Goal: Information Seeking & Learning: Learn about a topic

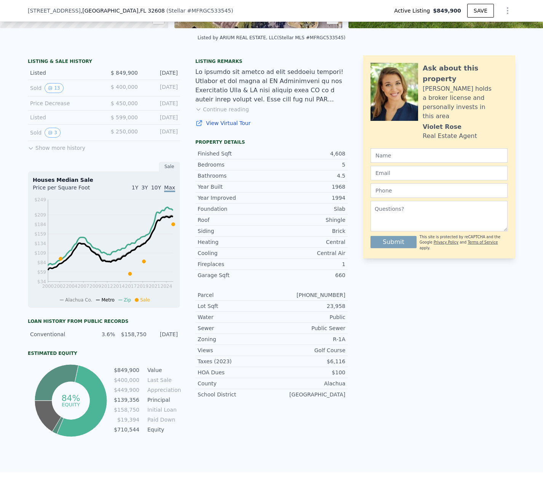
scroll to position [93, 0]
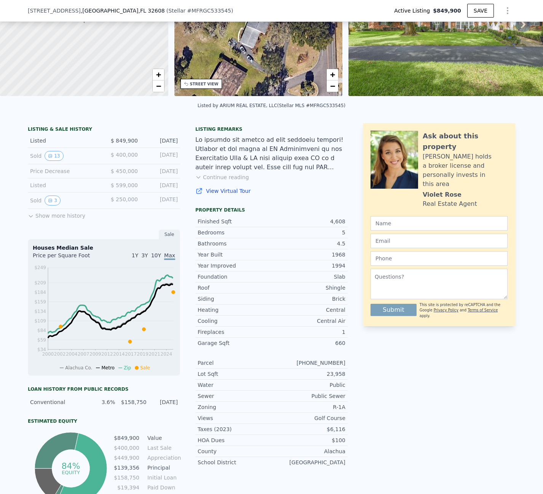
click at [62, 215] on button "Show more history" at bounding box center [57, 214] width 58 height 11
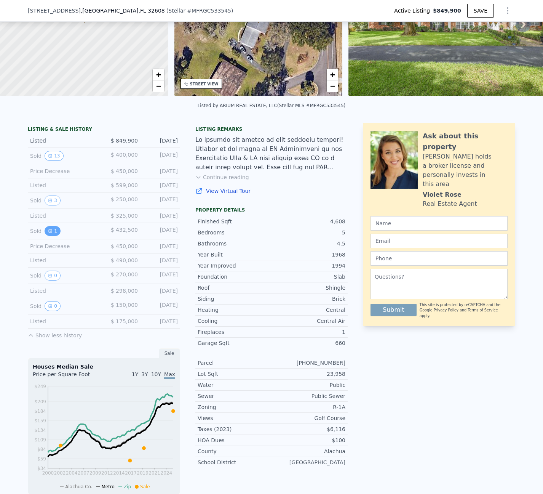
click at [55, 234] on button "1" at bounding box center [53, 231] width 16 height 10
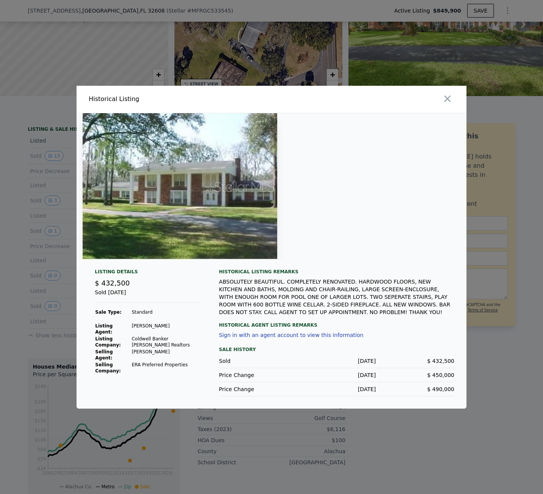
click at [360, 217] on div at bounding box center [272, 186] width 390 height 146
click at [423, 423] on div at bounding box center [271, 247] width 543 height 494
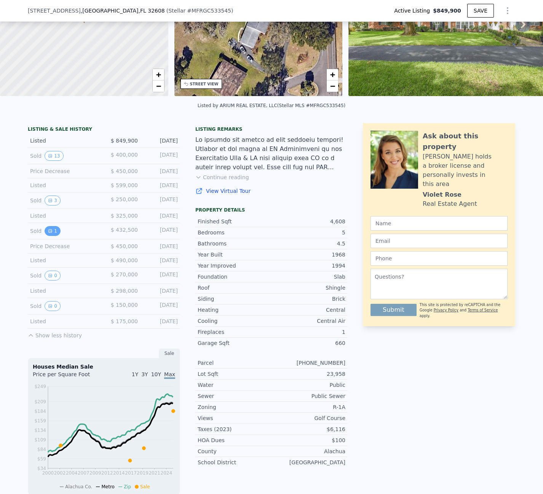
click at [55, 234] on button "1" at bounding box center [53, 231] width 16 height 10
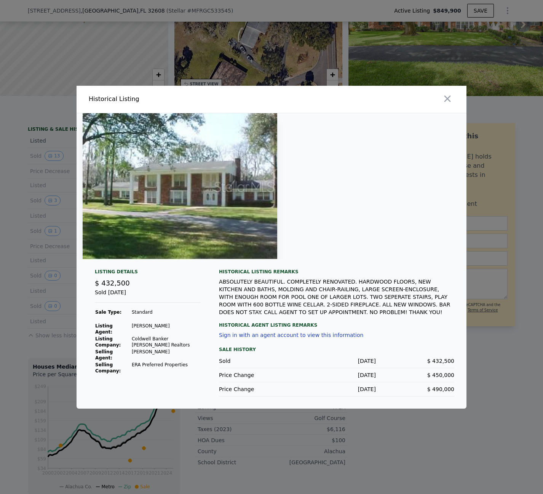
click at [62, 350] on div at bounding box center [271, 247] width 543 height 494
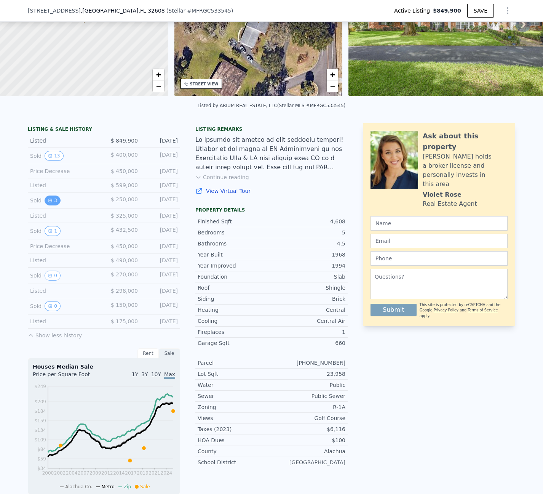
click at [56, 203] on button "3" at bounding box center [53, 200] width 16 height 10
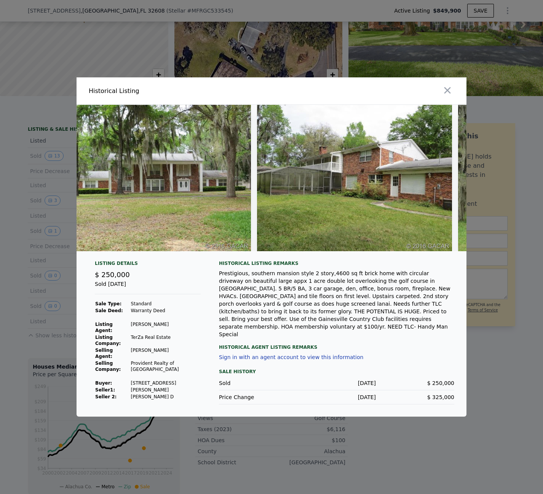
scroll to position [0, 0]
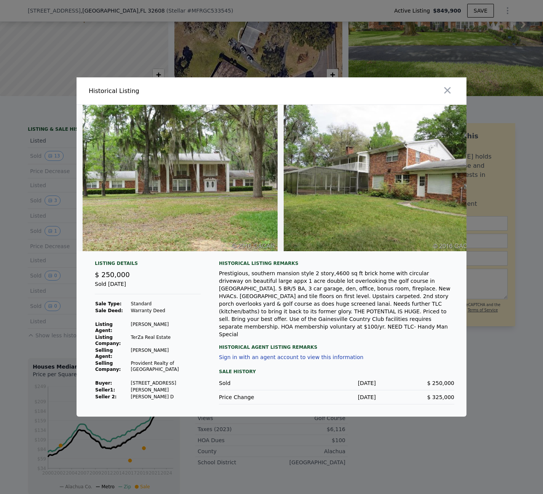
click at [57, 333] on div at bounding box center [271, 247] width 543 height 494
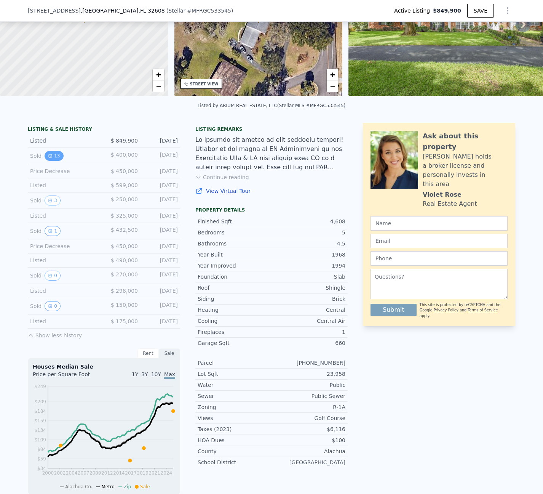
click at [51, 156] on icon "View historical data" at bounding box center [50, 155] width 5 height 5
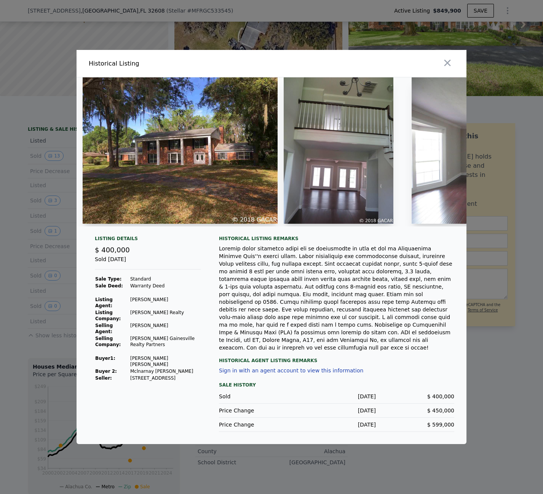
click at [42, 296] on div at bounding box center [271, 247] width 543 height 494
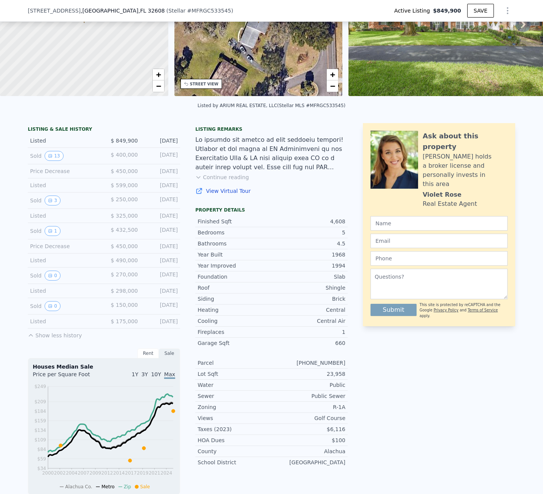
scroll to position [3, 0]
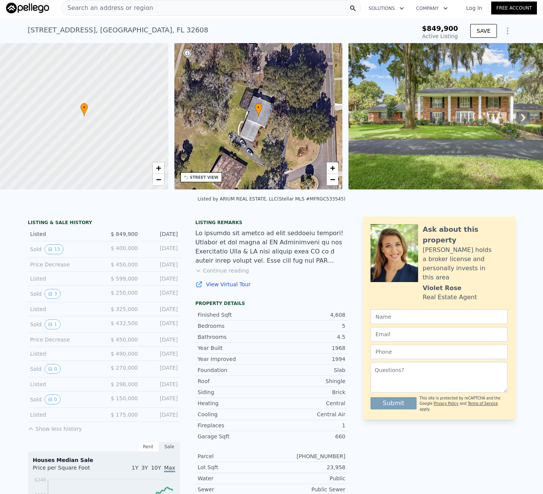
click at [448, 141] on img at bounding box center [457, 116] width 219 height 146
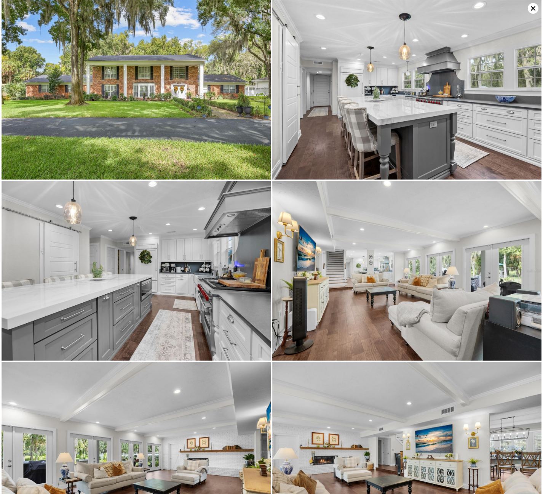
click at [531, 5] on icon at bounding box center [533, 8] width 11 height 11
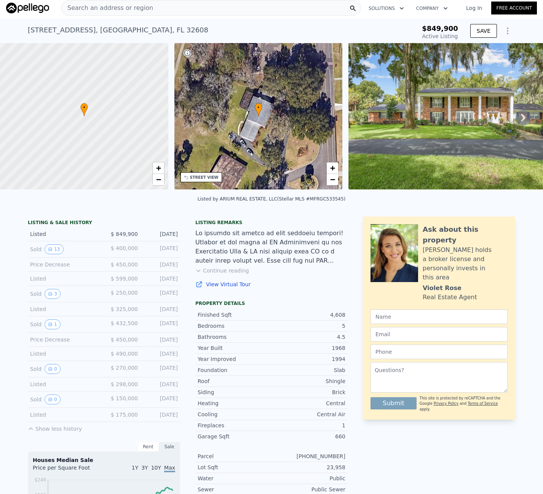
click at [216, 223] on div "Listing remarks" at bounding box center [271, 222] width 152 height 6
click at [51, 325] on icon "View historical data" at bounding box center [50, 324] width 5 height 5
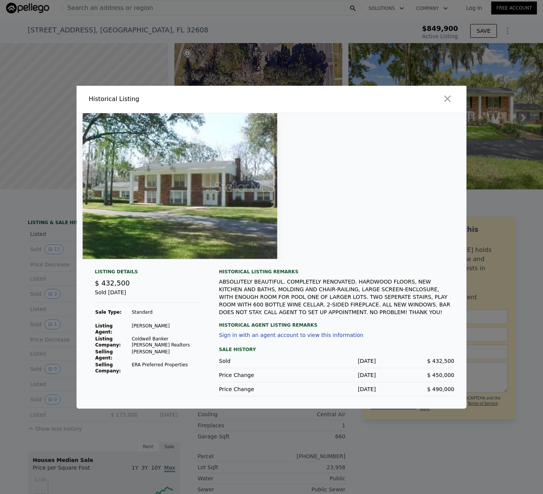
click at [48, 292] on div at bounding box center [271, 247] width 543 height 494
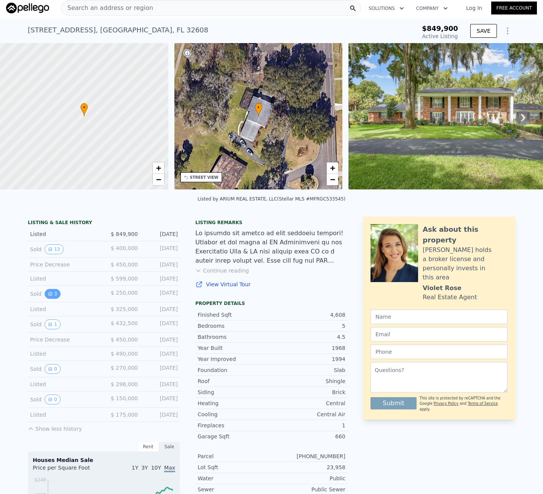
click at [51, 294] on icon "View historical data" at bounding box center [50, 293] width 5 height 5
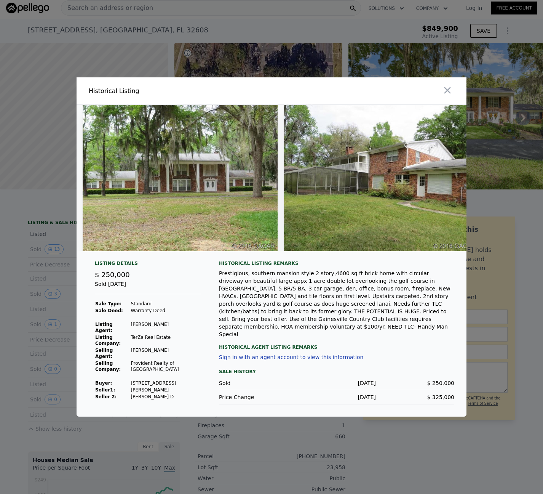
click at [46, 273] on div at bounding box center [271, 247] width 543 height 494
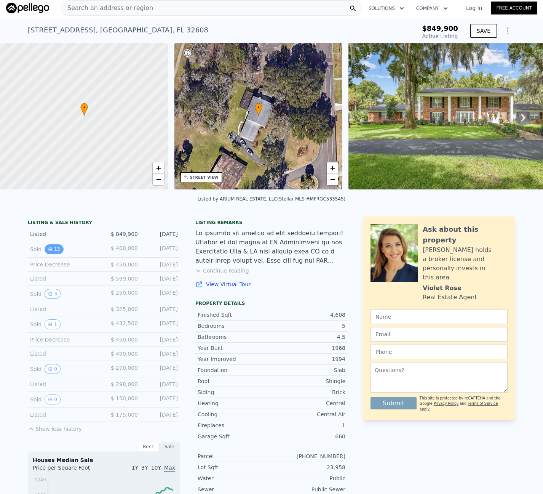
click at [54, 248] on button "13" at bounding box center [54, 249] width 19 height 10
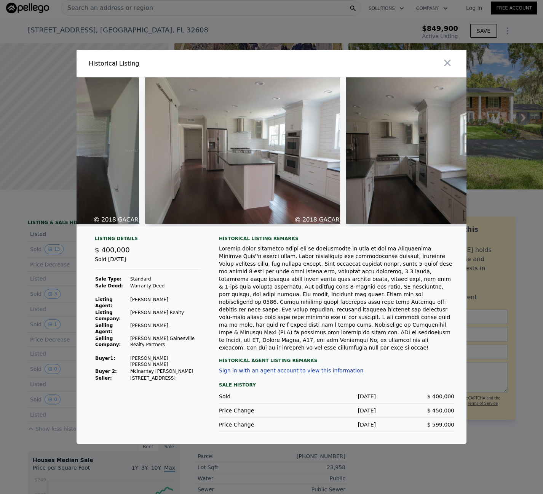
scroll to position [0, 1263]
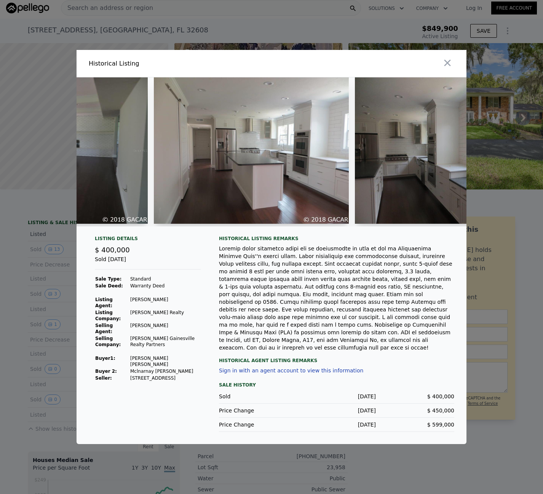
click at [302, 241] on div "Historical Listing remarks" at bounding box center [336, 238] width 235 height 6
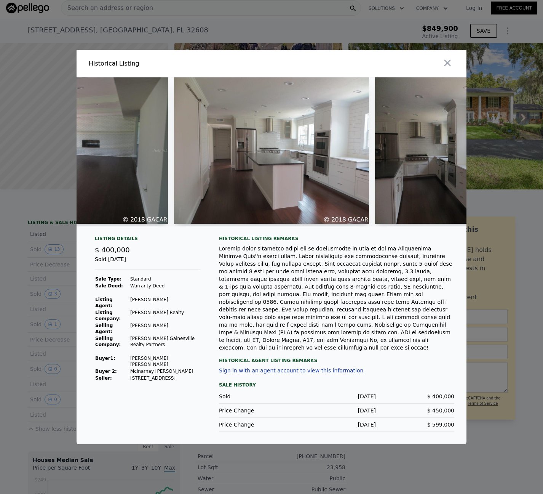
scroll to position [0, 1239]
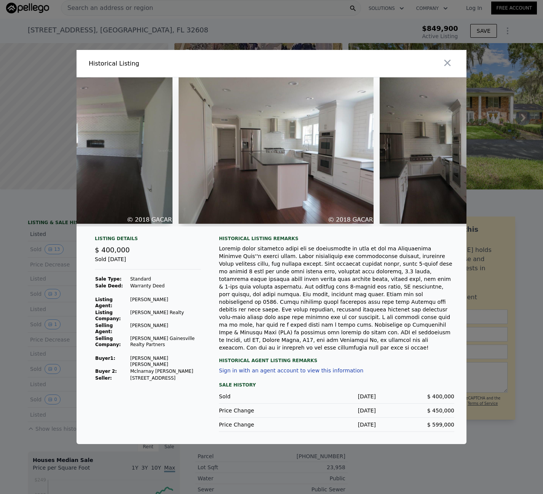
drag, startPoint x: 249, startPoint y: 297, endPoint x: 283, endPoint y: 243, distance: 63.6
click at [254, 293] on div at bounding box center [336, 298] width 235 height 107
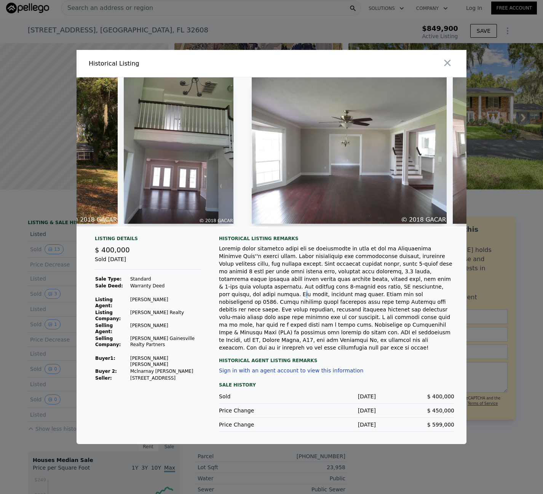
scroll to position [0, 171]
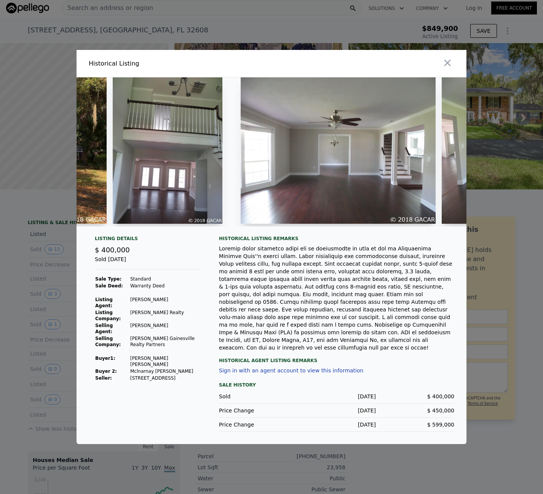
click at [323, 262] on div at bounding box center [336, 298] width 235 height 107
click at [360, 272] on div at bounding box center [336, 298] width 235 height 107
click at [319, 265] on div at bounding box center [336, 298] width 235 height 107
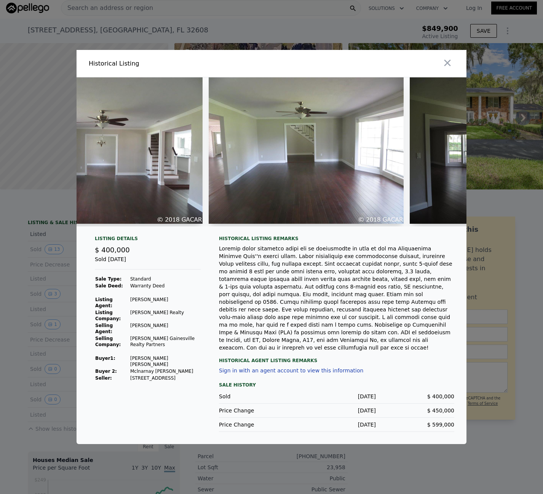
scroll to position [0, 402]
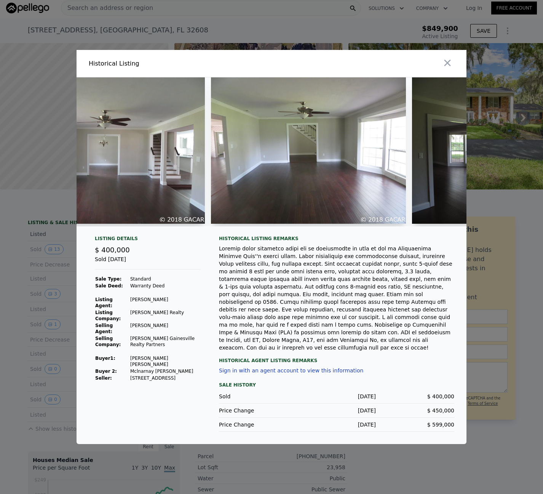
click at [239, 223] on img at bounding box center [308, 150] width 195 height 146
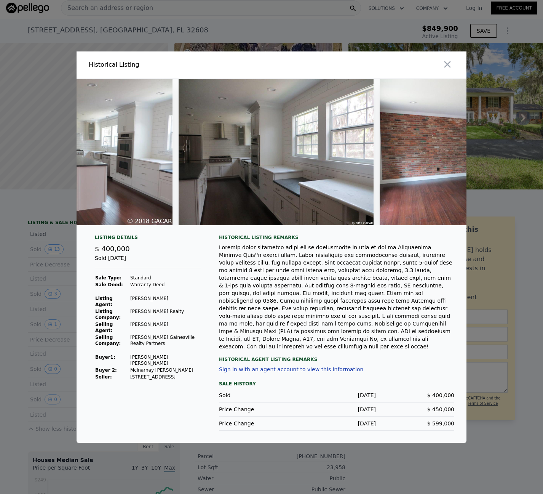
scroll to position [0, 1217]
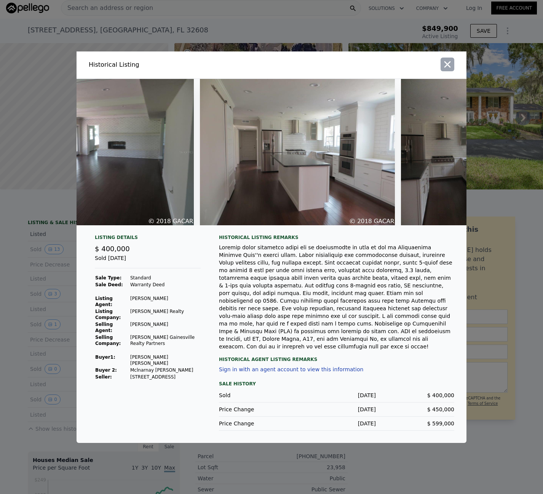
click at [449, 67] on icon "button" at bounding box center [447, 64] width 6 height 6
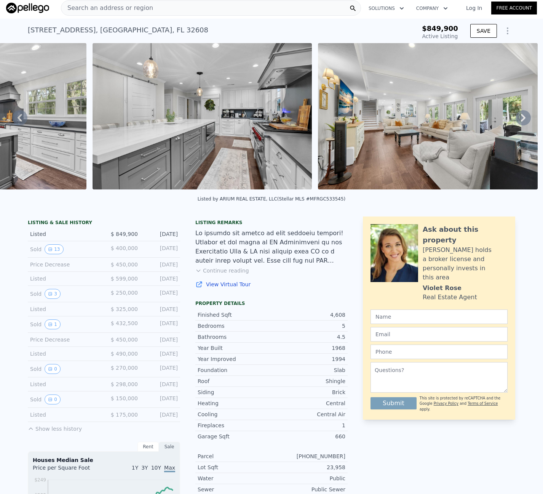
scroll to position [0, 800]
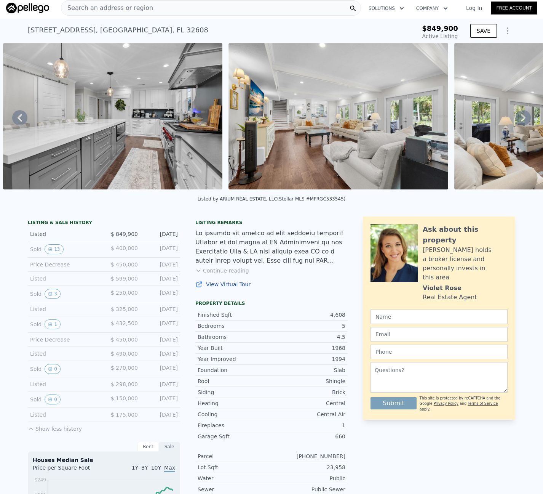
click at [291, 237] on div at bounding box center [271, 247] width 152 height 37
click at [245, 245] on div at bounding box center [271, 247] width 152 height 37
click at [302, 219] on div "Listing remarks" at bounding box center [271, 222] width 152 height 6
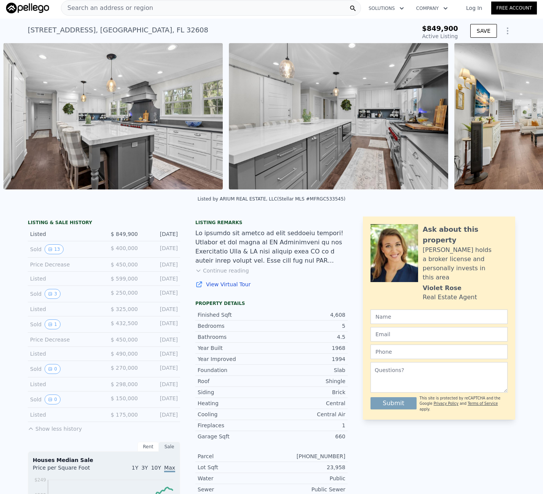
scroll to position [0, 574]
click at [479, 194] on div "Listed by ARIUM REAL ESTATE, LLC (Stellar MLS #MFRGC533545)" at bounding box center [271, 201] width 543 height 18
click at [54, 295] on button "3" at bounding box center [53, 294] width 16 height 10
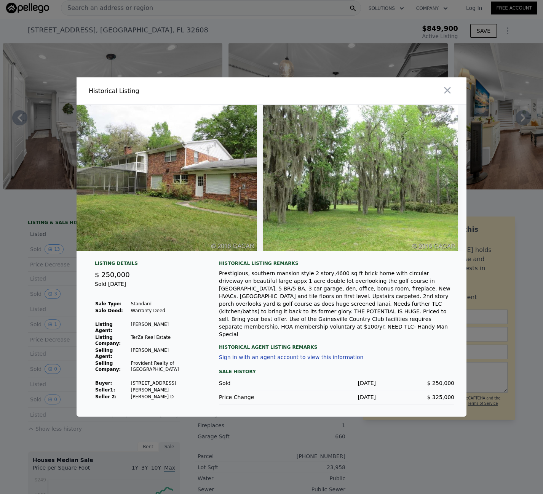
scroll to position [0, 225]
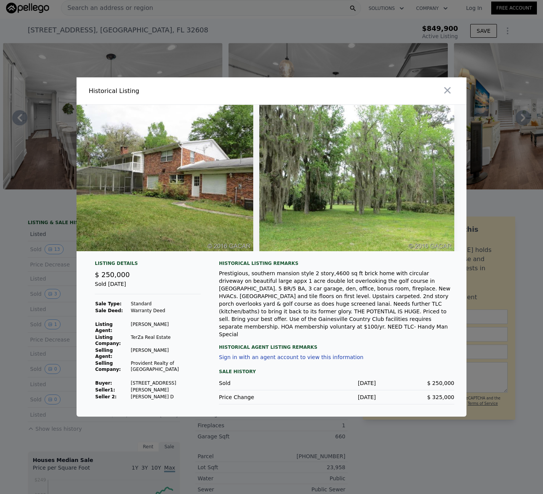
click at [257, 429] on div at bounding box center [271, 247] width 543 height 494
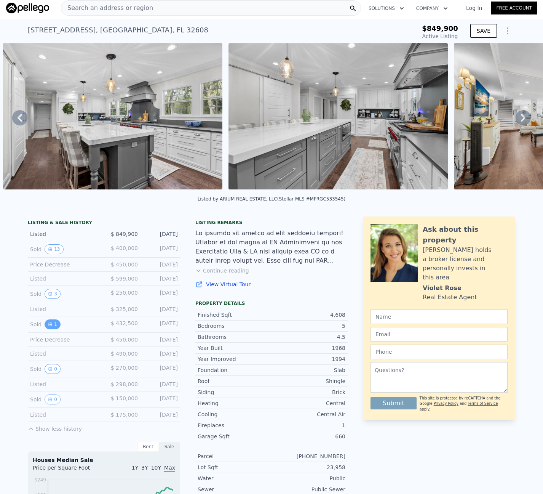
click at [48, 323] on icon "View historical data" at bounding box center [50, 324] width 5 height 5
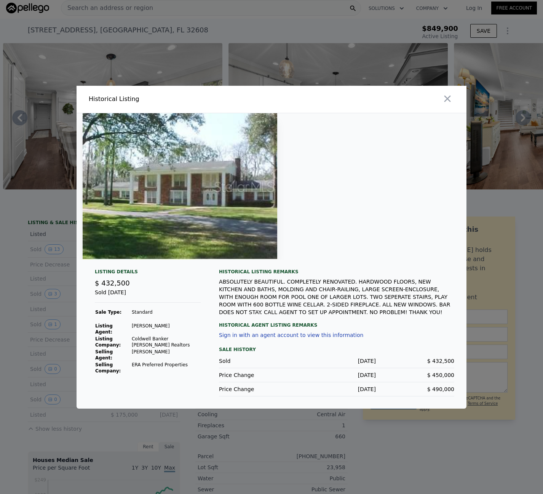
click at [255, 420] on div at bounding box center [271, 247] width 543 height 494
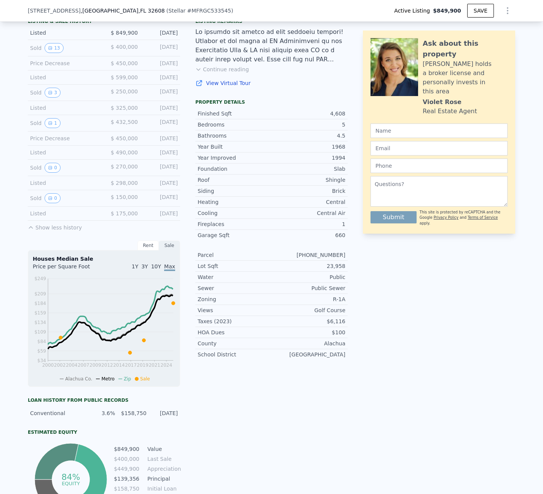
scroll to position [96, 0]
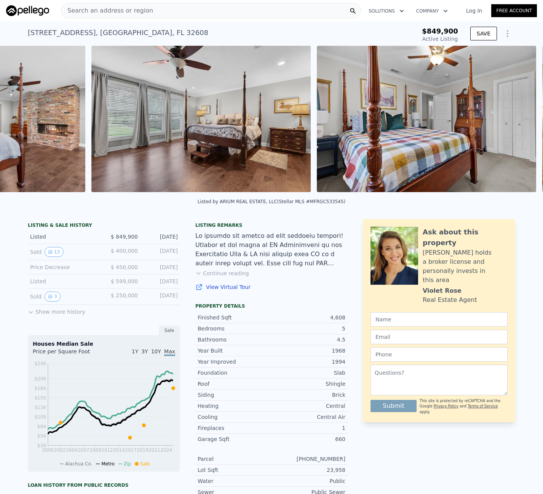
scroll to position [0, 3056]
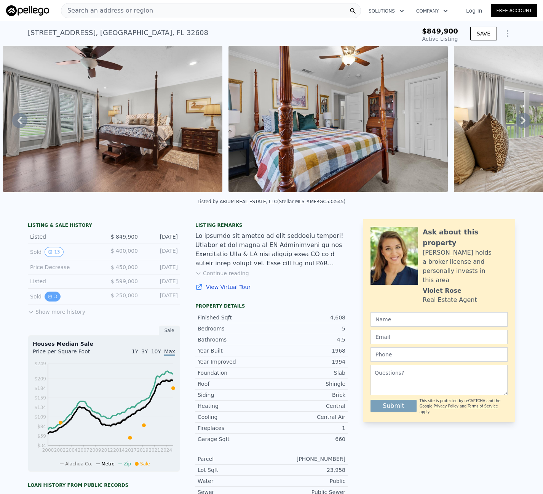
click at [49, 297] on icon "View historical data" at bounding box center [50, 296] width 3 height 3
click at [50, 307] on button "Show more history" at bounding box center [57, 310] width 58 height 11
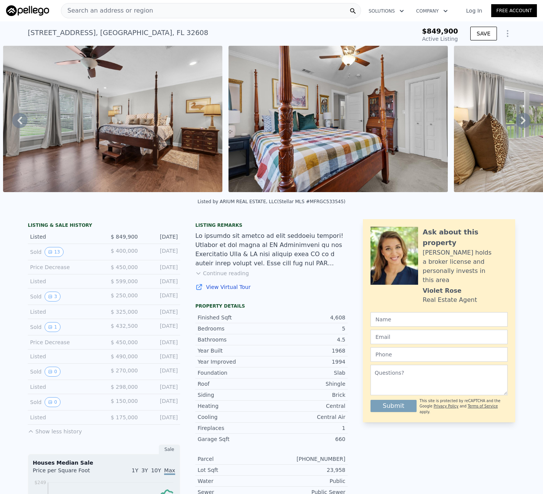
click at [52, 244] on div "Sold 13 $ 400,000 [DATE]" at bounding box center [104, 252] width 152 height 16
click at [54, 253] on button "13" at bounding box center [54, 252] width 19 height 10
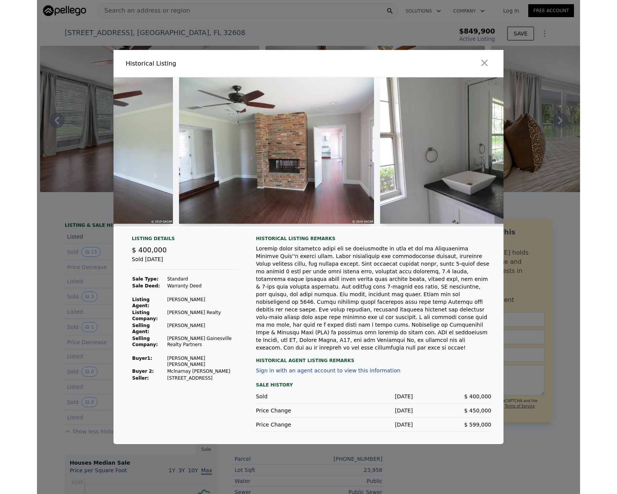
scroll to position [0, 1932]
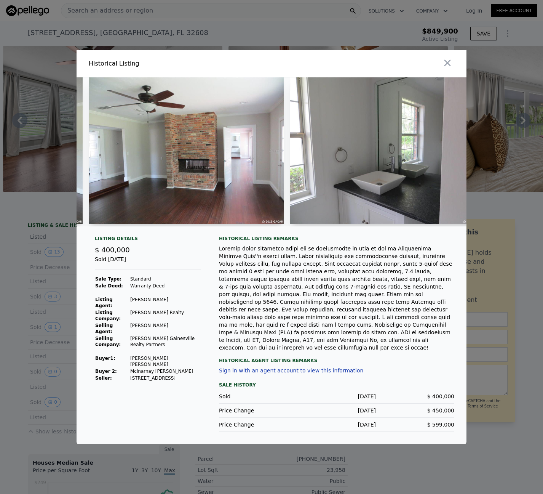
click at [402, 287] on div at bounding box center [336, 298] width 235 height 107
click at [253, 241] on div "Historical Listing remarks" at bounding box center [336, 238] width 235 height 6
click at [280, 271] on div at bounding box center [336, 298] width 235 height 107
